Goal: Task Accomplishment & Management: Use online tool/utility

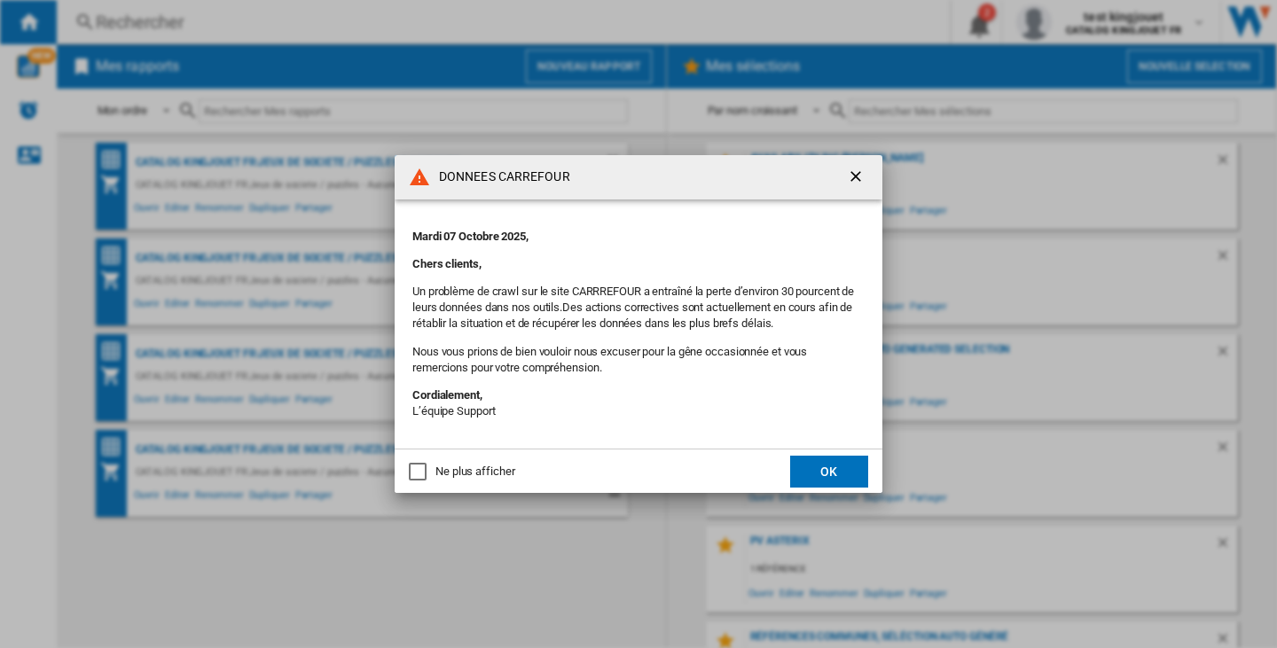
click at [825, 468] on button "OK" at bounding box center [829, 472] width 78 height 32
click at [829, 463] on button "OK" at bounding box center [829, 472] width 78 height 32
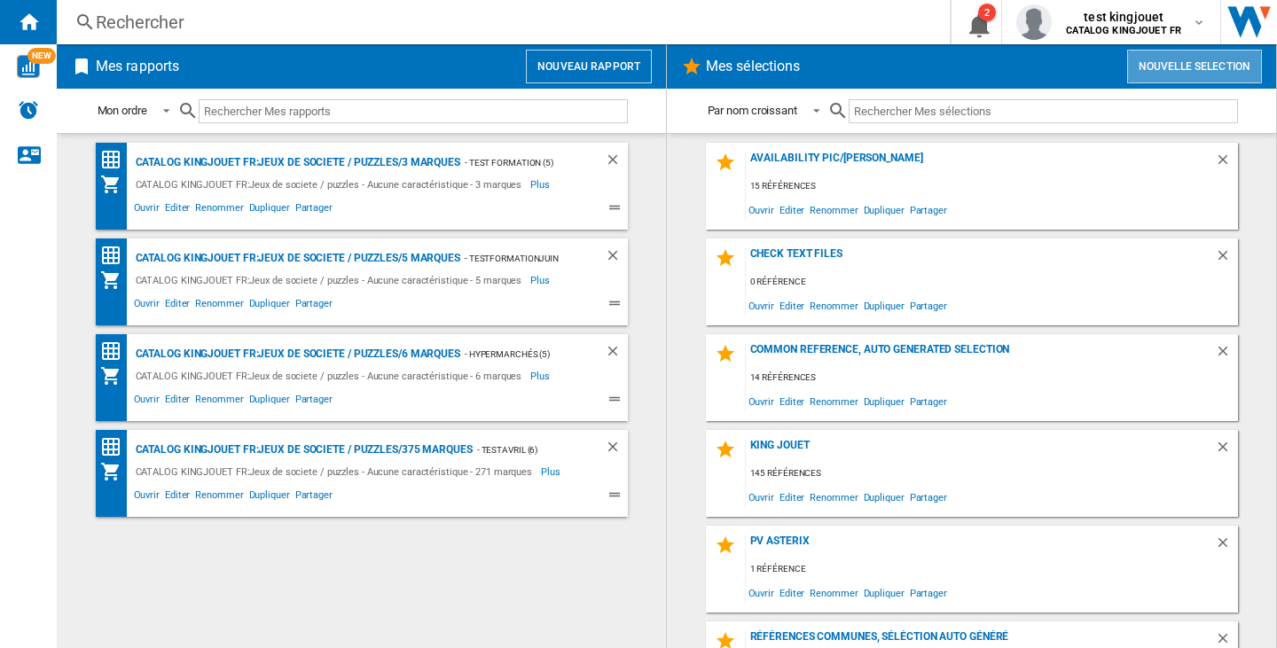
click at [1212, 80] on button "Nouvelle selection" at bounding box center [1194, 67] width 135 height 34
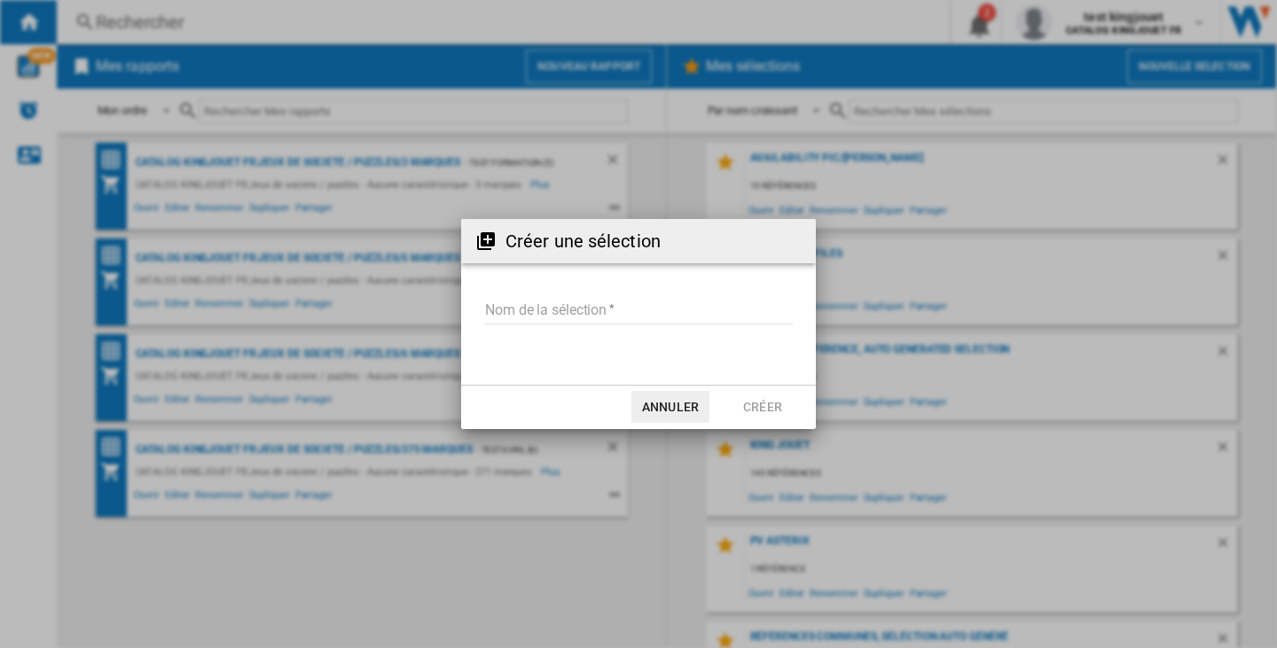
click at [660, 298] on input "Nom de la sélection" at bounding box center [638, 311] width 309 height 27
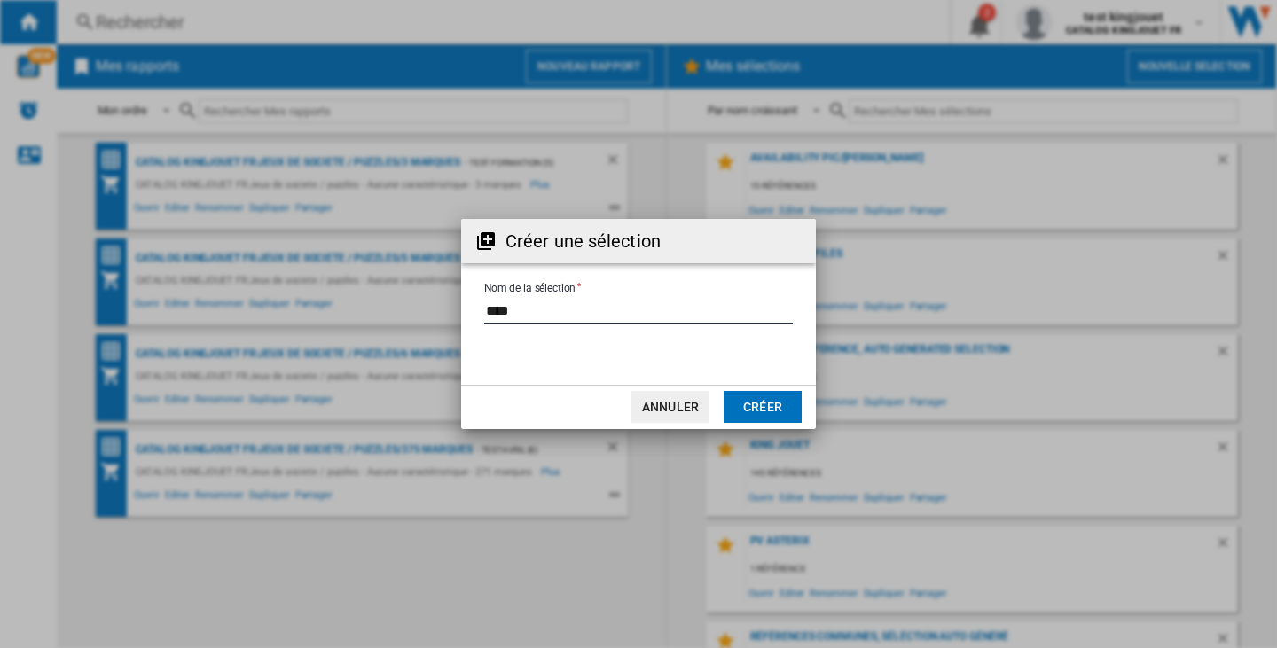
type input "****"
click at [764, 407] on button "Créer" at bounding box center [763, 407] width 78 height 32
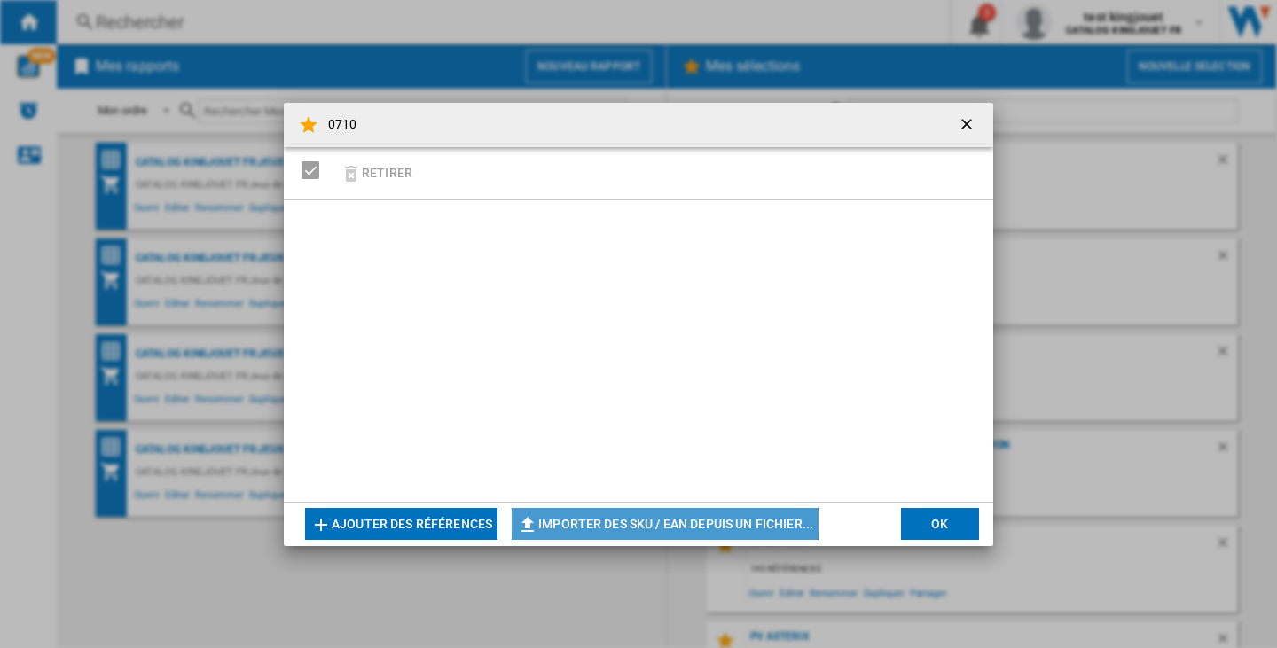
click at [691, 519] on button "Importer des SKU / EAN depuis un fichier..." at bounding box center [665, 524] width 307 height 32
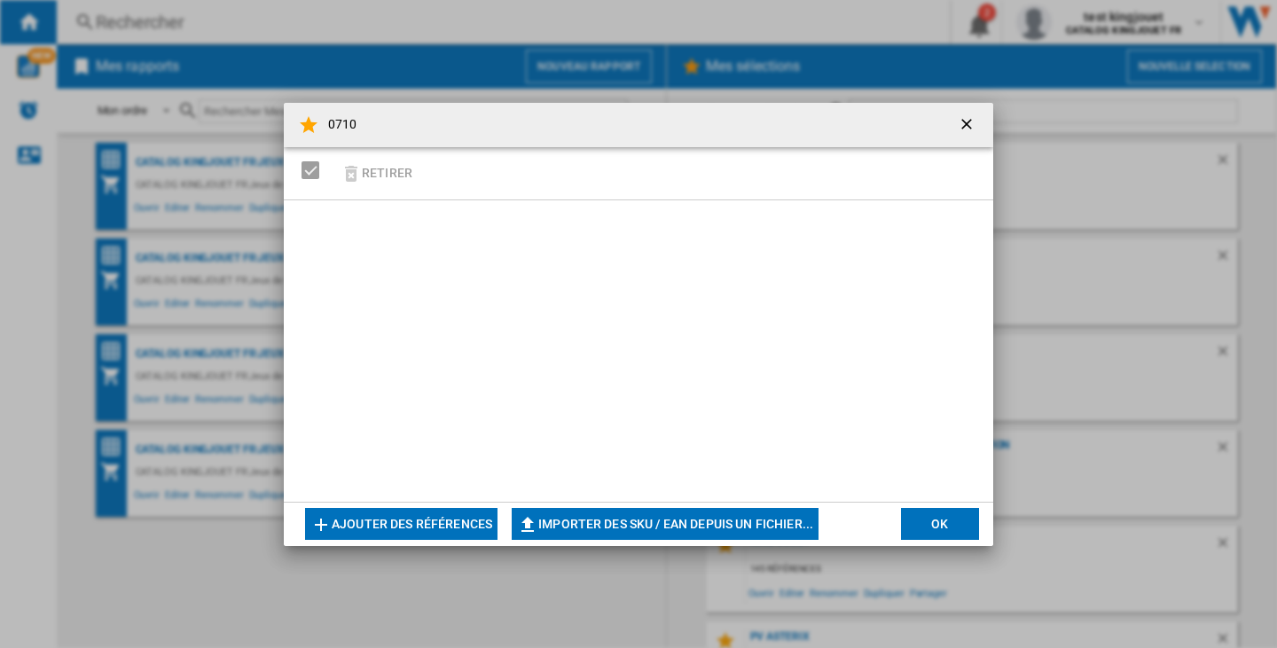
type input "**********"
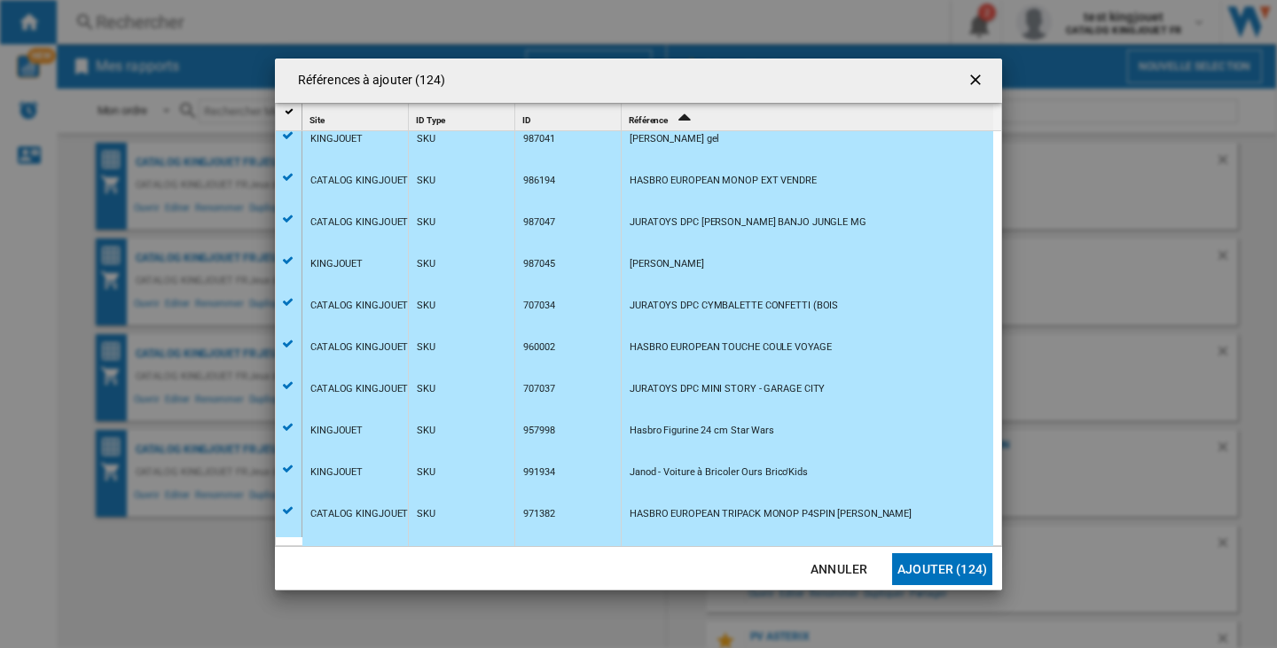
scroll to position [4126, 0]
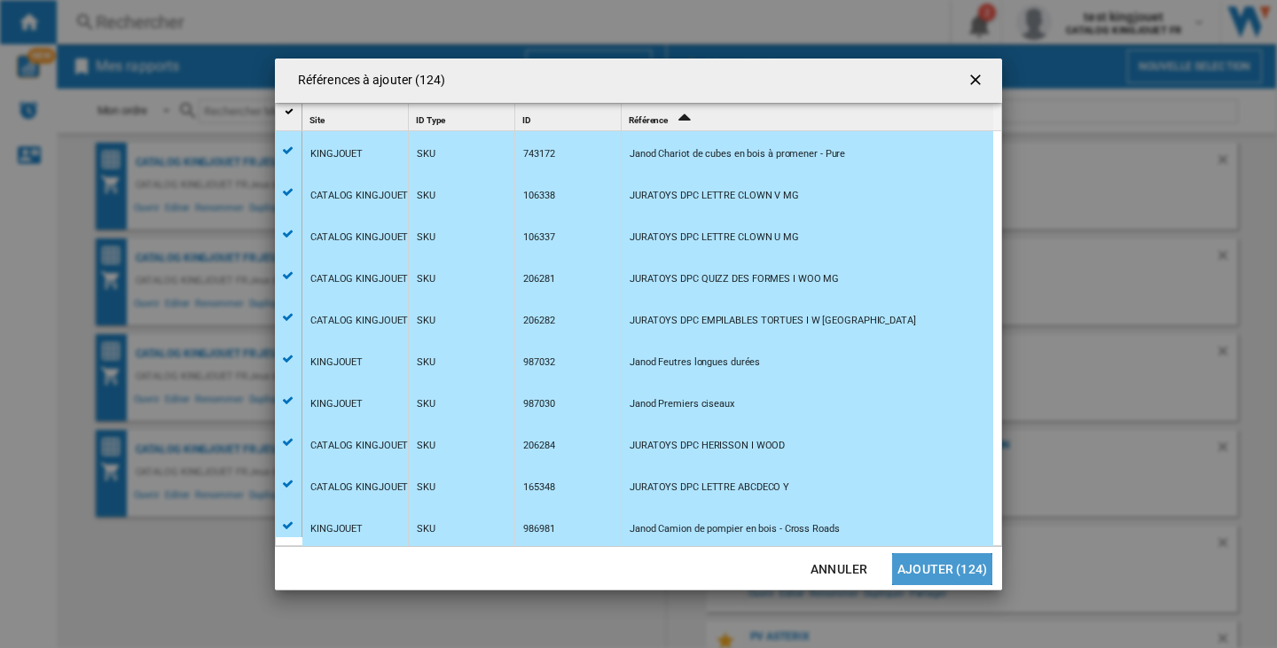
click at [962, 560] on button "Ajouter (124)" at bounding box center [942, 569] width 100 height 32
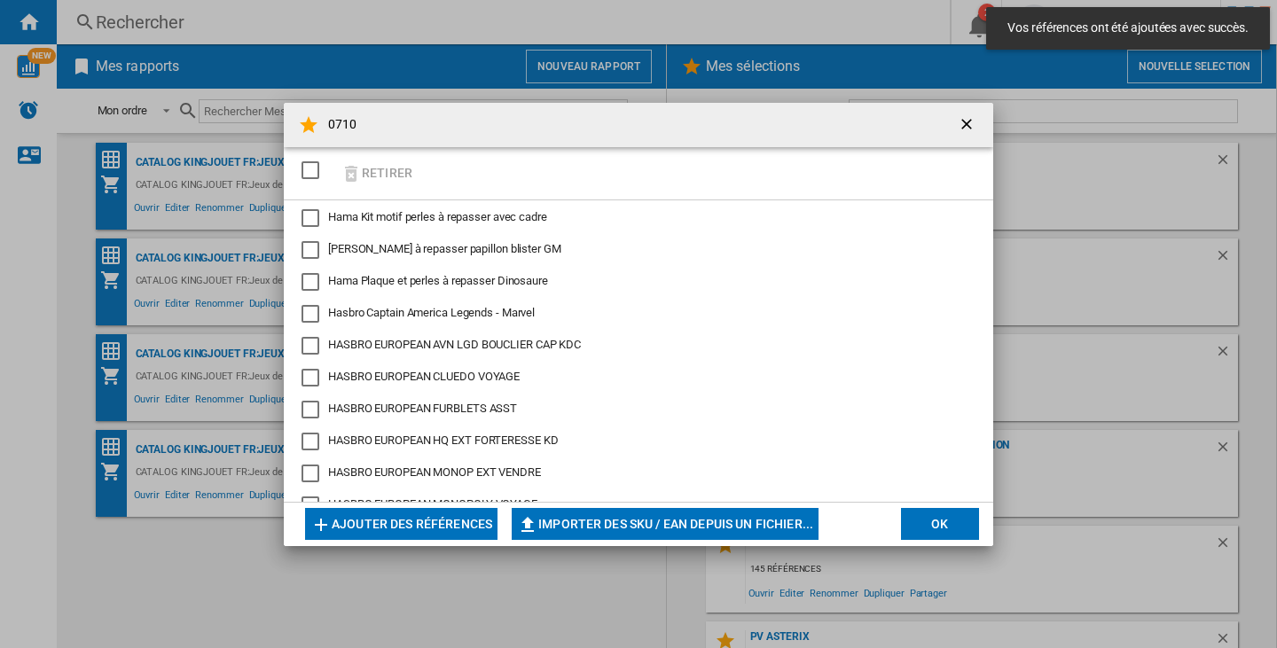
click at [955, 518] on button "OK" at bounding box center [940, 524] width 78 height 32
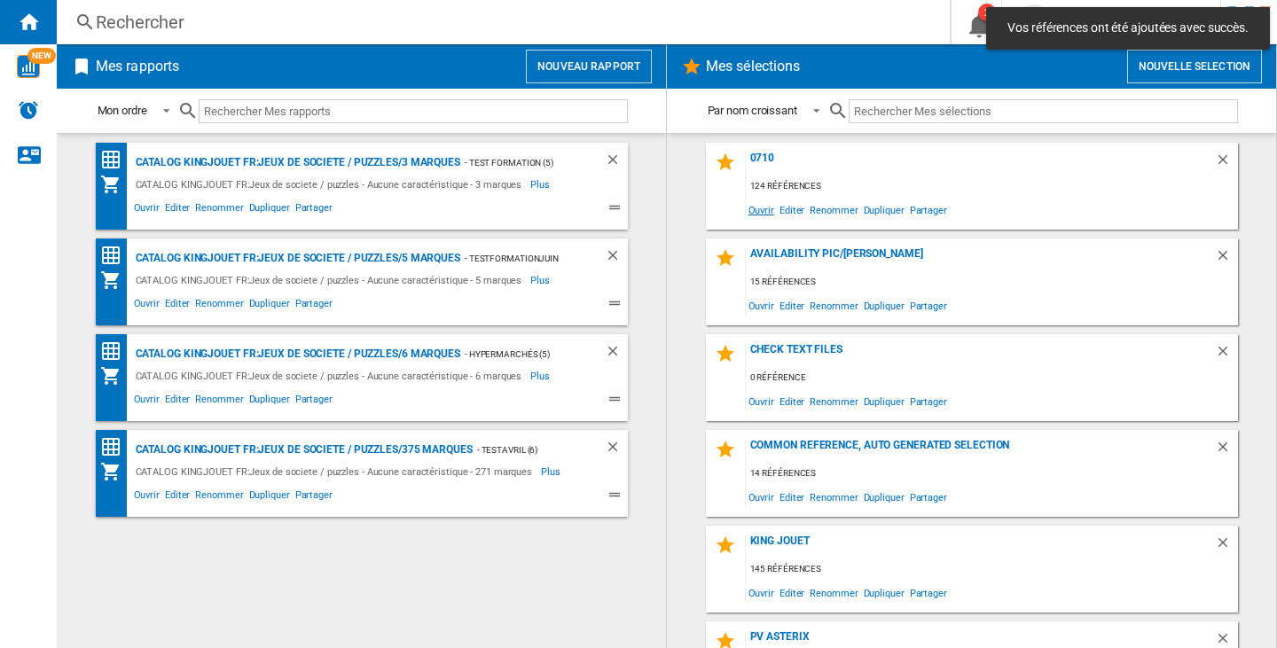
click at [762, 204] on span "Ouvrir" at bounding box center [761, 210] width 31 height 24
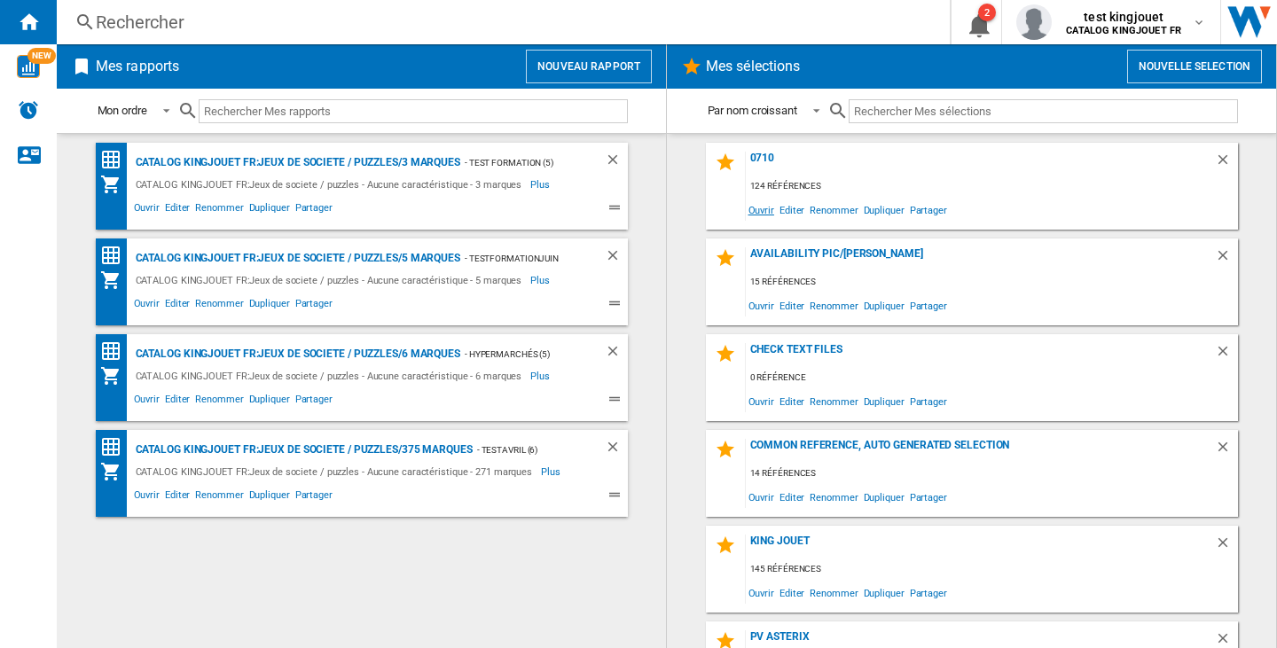
click at [771, 213] on span "Ouvrir" at bounding box center [761, 210] width 31 height 24
click at [755, 211] on span "Ouvrir" at bounding box center [761, 210] width 31 height 24
click at [755, 206] on span "Ouvrir" at bounding box center [761, 210] width 31 height 24
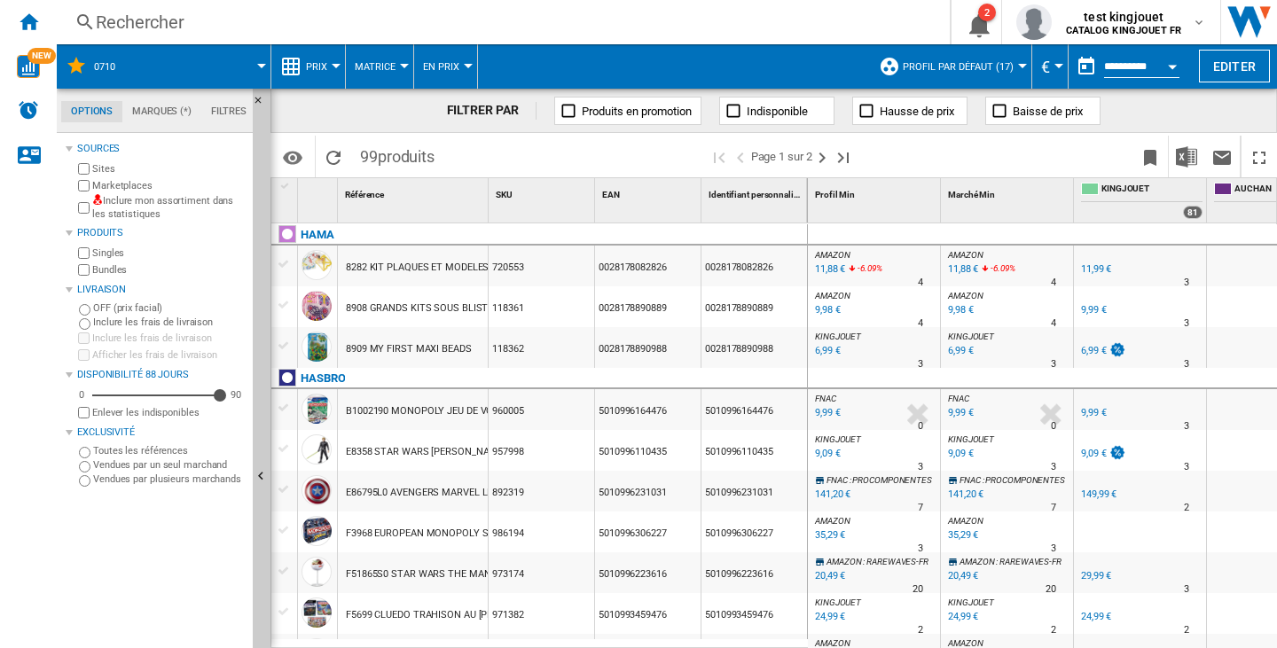
click at [918, 66] on span "Profil par défaut (17)" at bounding box center [958, 67] width 111 height 12
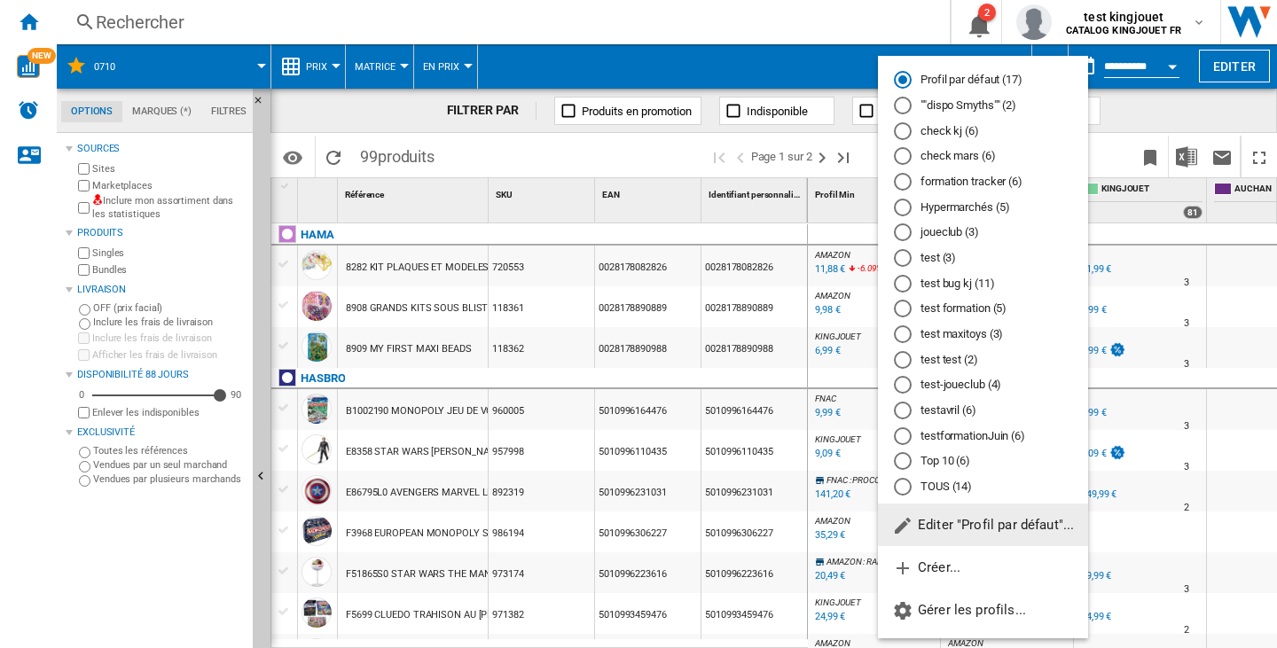
click at [968, 231] on md-radio-button "joueclub (3)" at bounding box center [983, 232] width 178 height 17
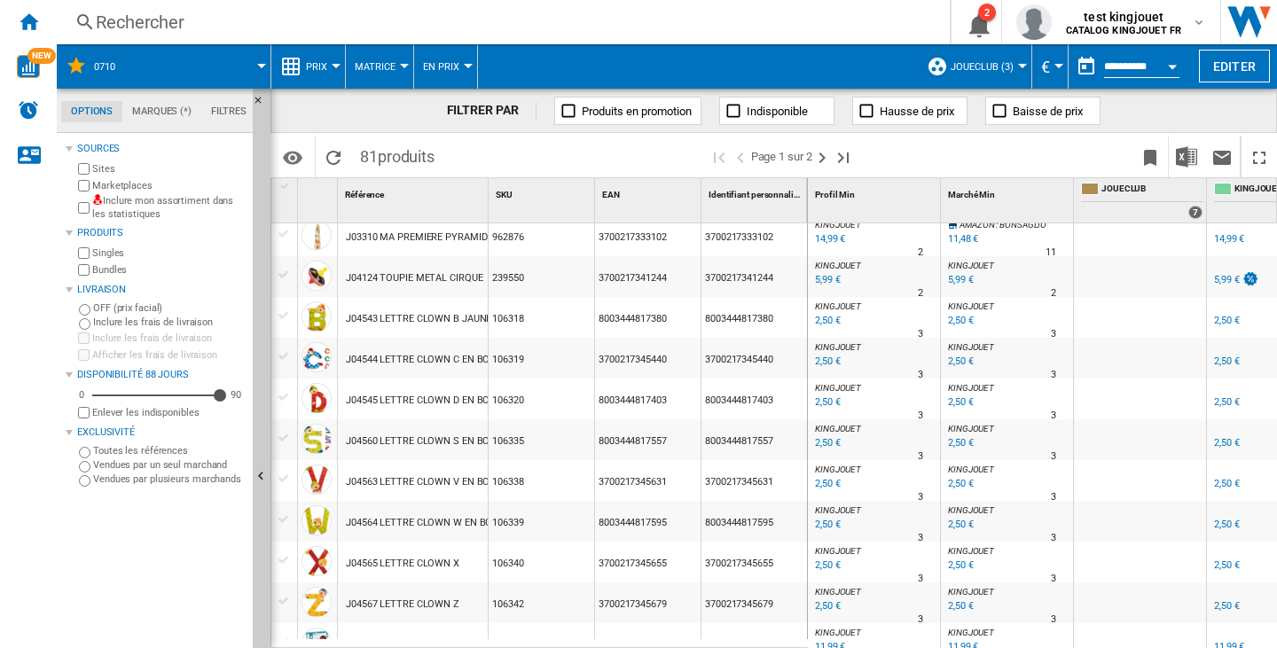
scroll to position [1688, 0]
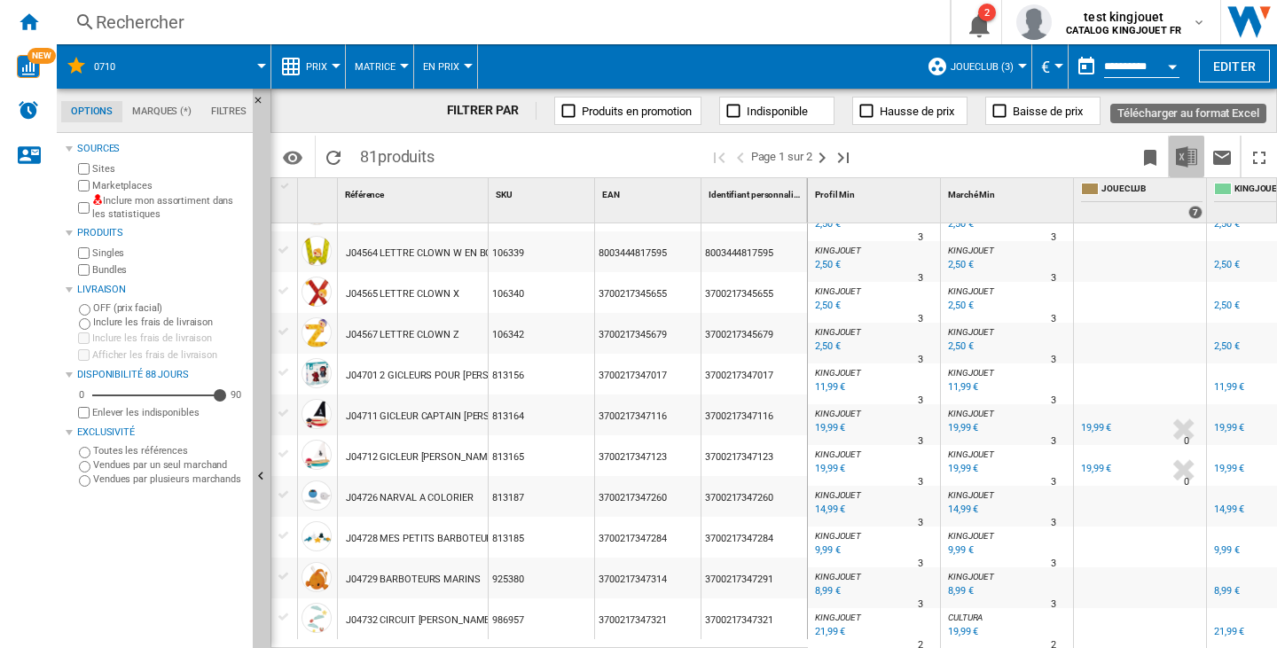
click at [1183, 163] on img "Télécharger au format Excel" at bounding box center [1186, 156] width 21 height 21
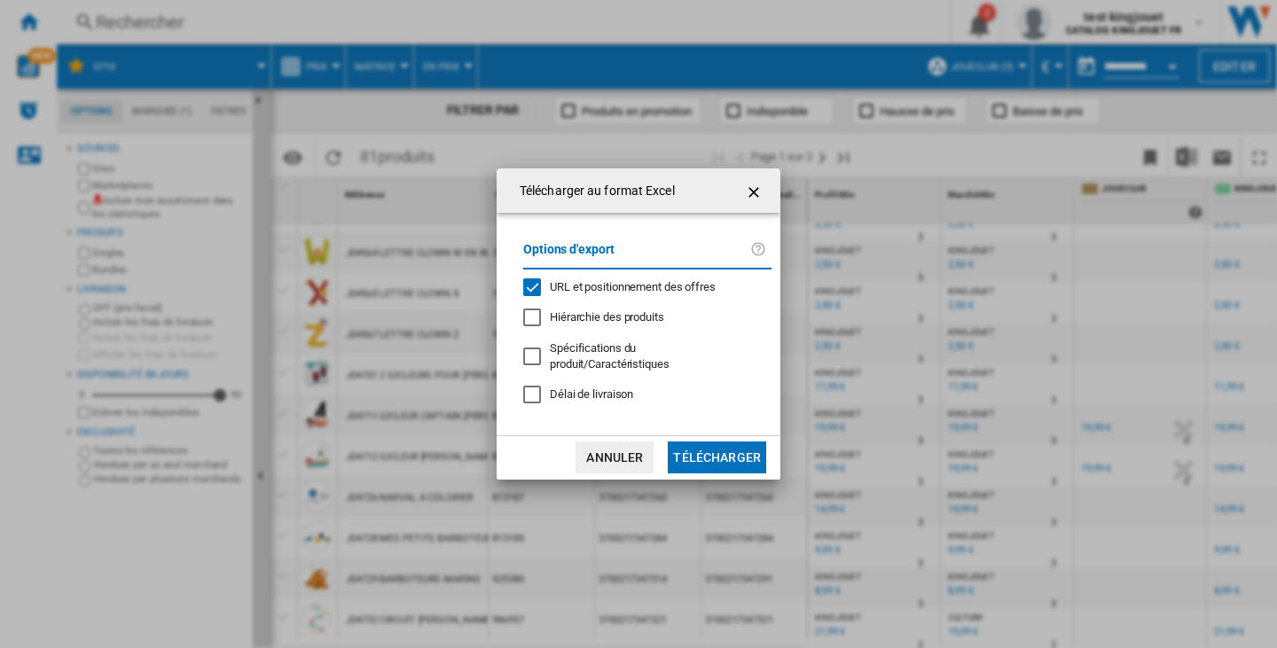
click at [556, 294] on span "URL et positionnement des offres" at bounding box center [633, 286] width 166 height 13
click at [723, 454] on button "Télécharger" at bounding box center [717, 458] width 98 height 32
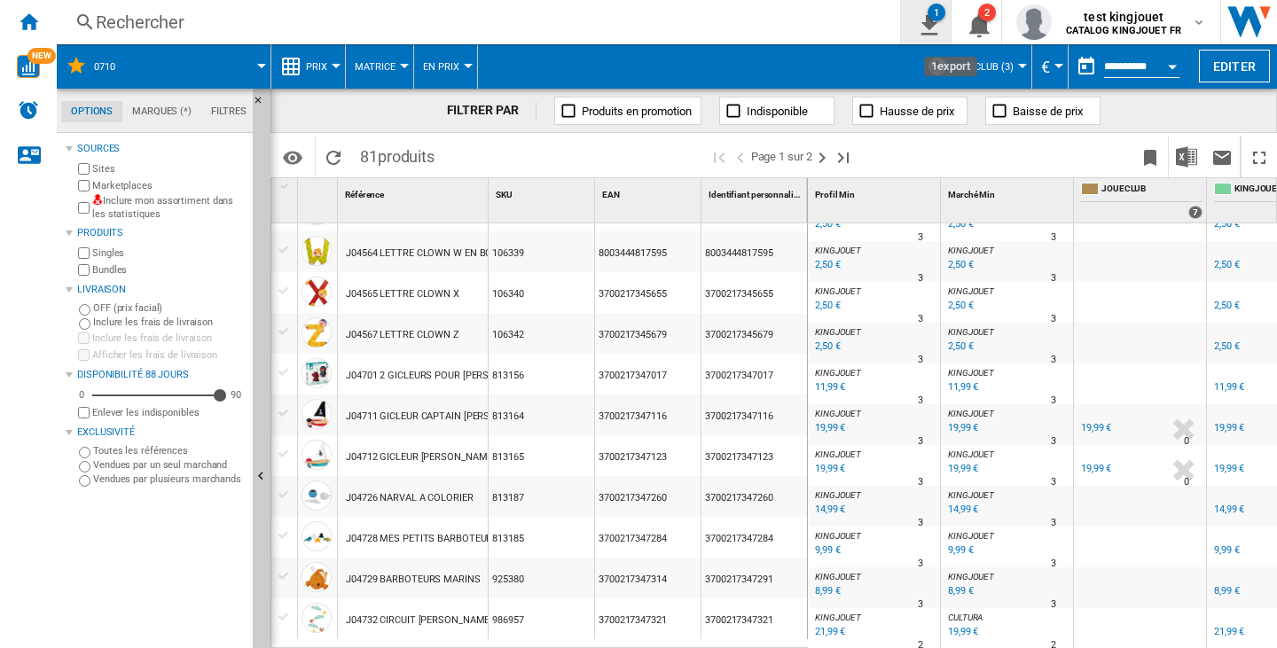
click at [928, 21] on ng-md-icon "1\a export" at bounding box center [925, 23] width 21 height 22
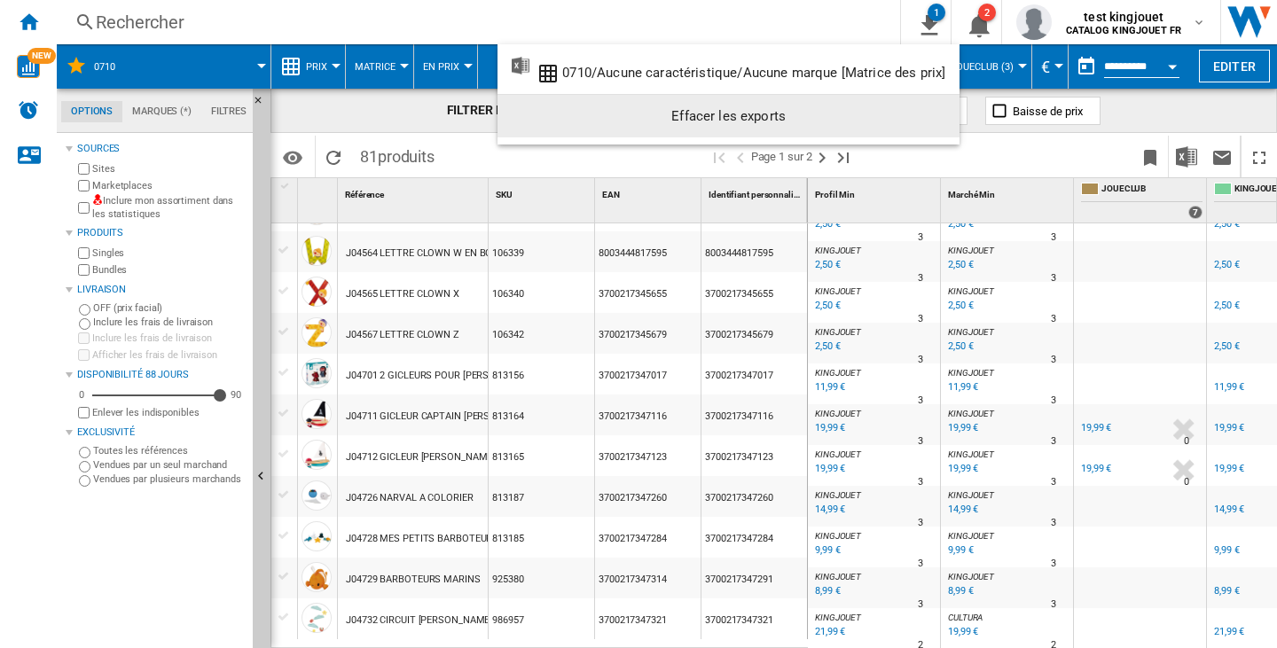
click at [892, 125] on div "Effacer les exports" at bounding box center [729, 116] width 434 height 32
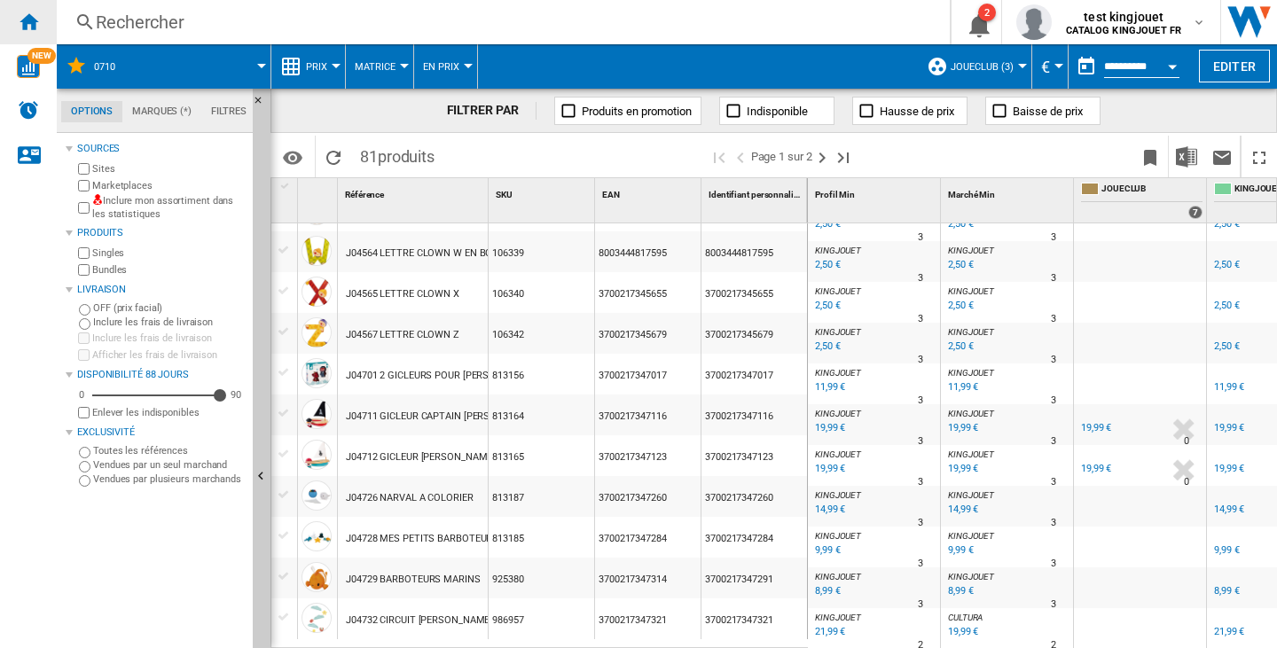
click at [16, 27] on div "Accueil" at bounding box center [28, 22] width 57 height 44
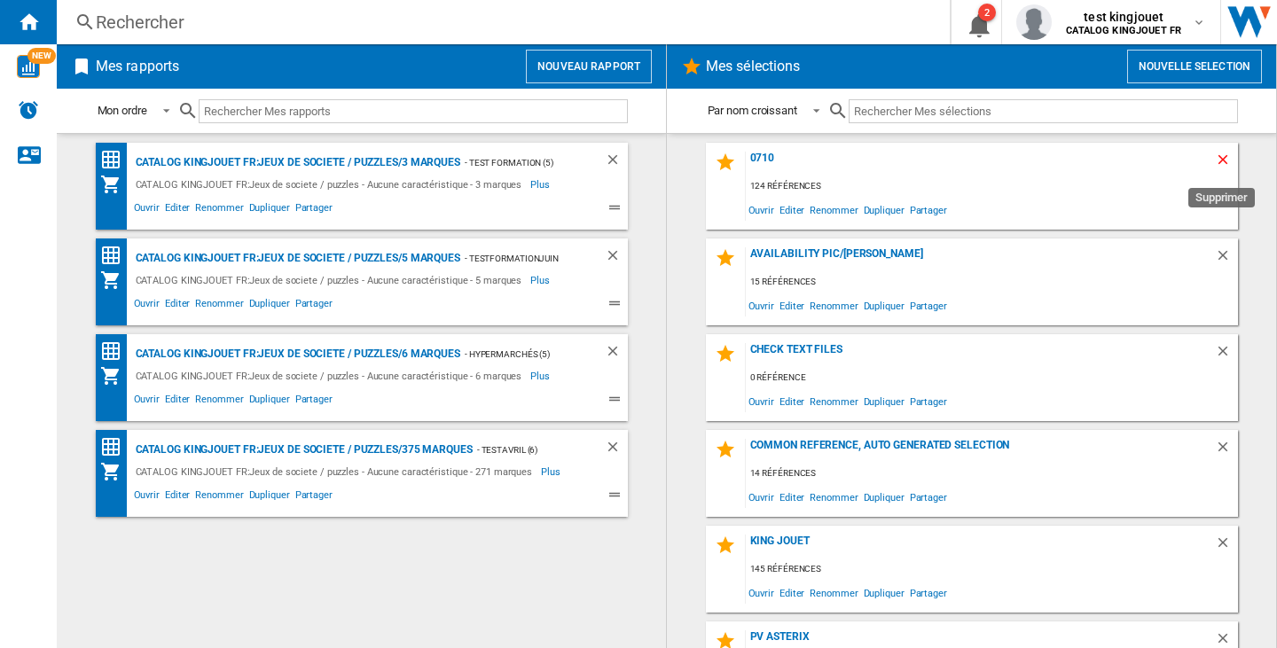
click at [1219, 164] on ng-md-icon "Supprimer" at bounding box center [1225, 162] width 21 height 21
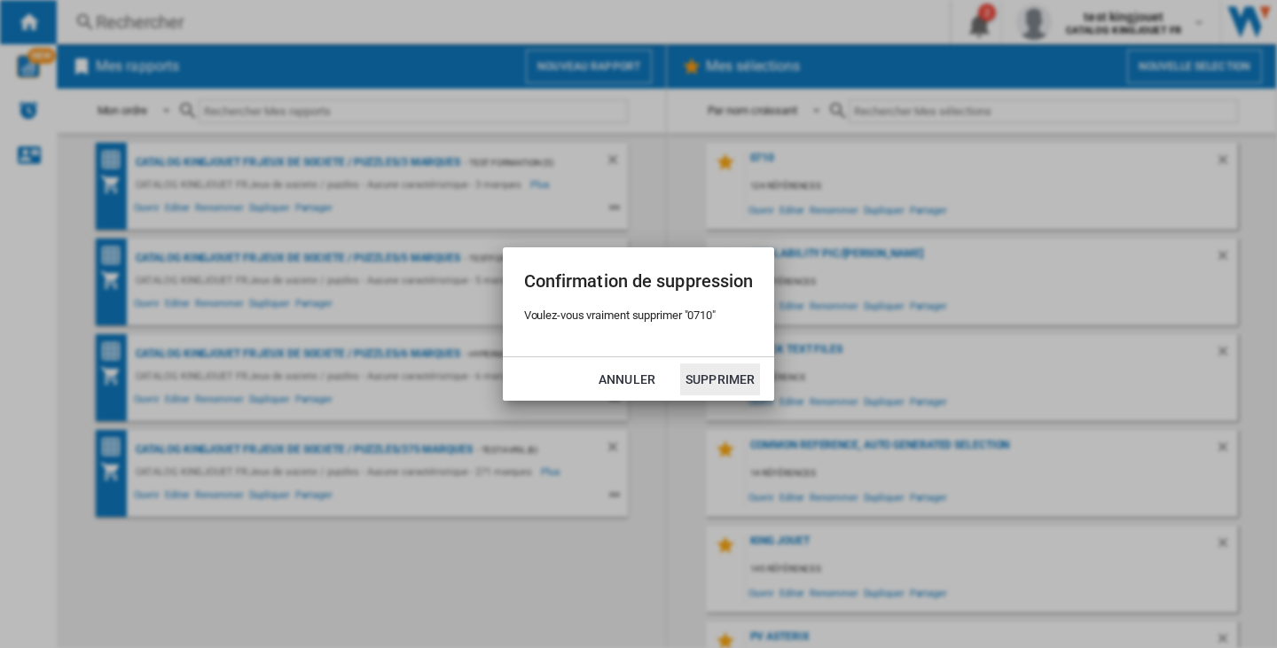
click at [694, 379] on button "Supprimer" at bounding box center [720, 380] width 80 height 32
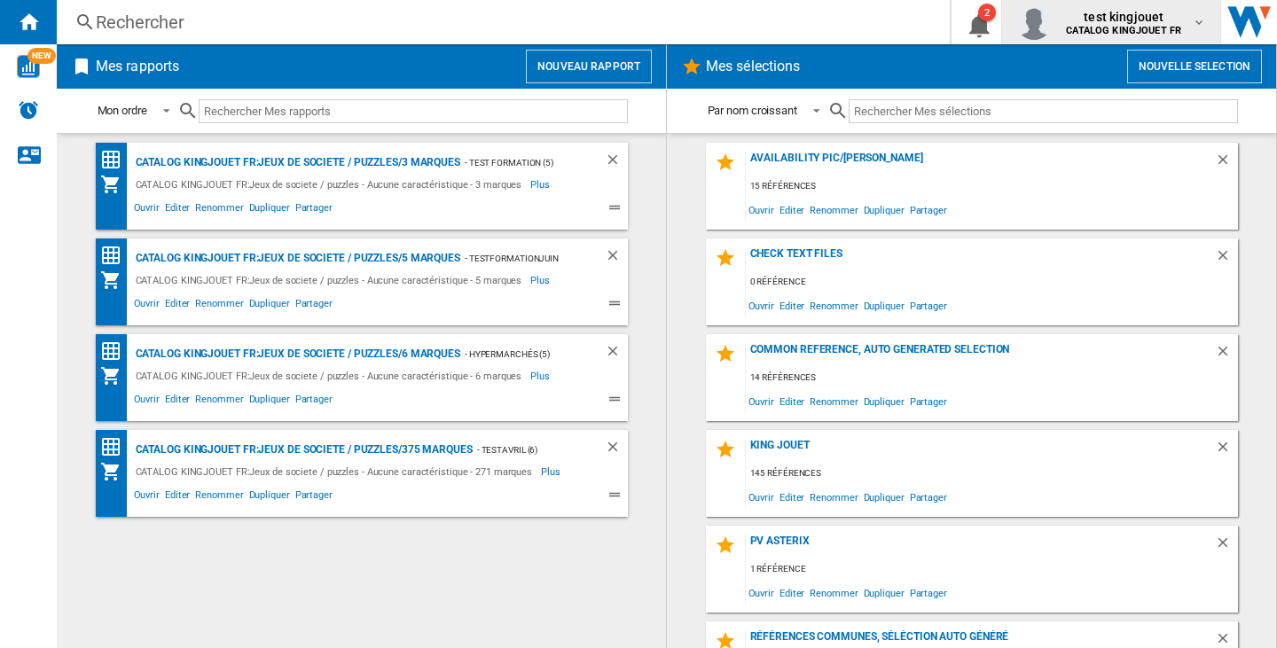
click at [1077, 20] on span "test kingjouet" at bounding box center [1123, 17] width 115 height 18
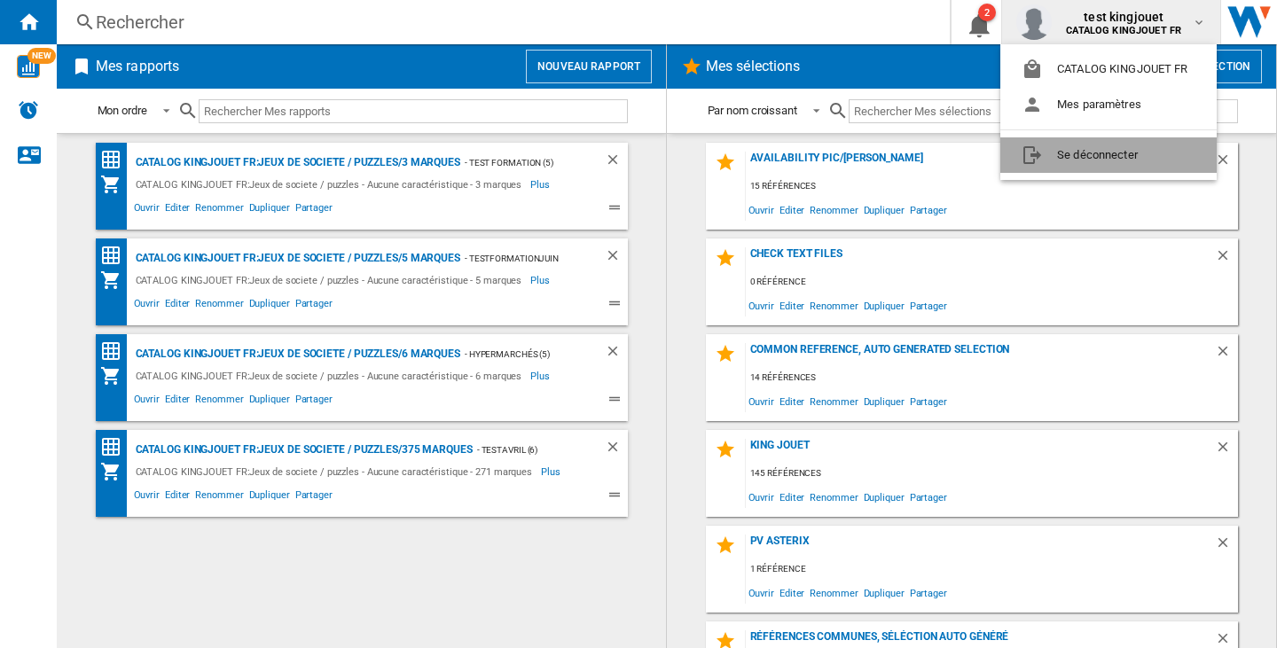
click at [1087, 158] on button "Se déconnecter" at bounding box center [1108, 154] width 216 height 35
